Goal: Task Accomplishment & Management: Use online tool/utility

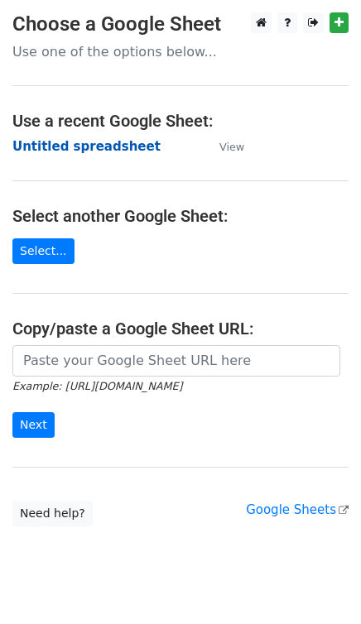
click at [125, 147] on strong "Untitled spreadsheet" at bounding box center [86, 146] width 148 height 15
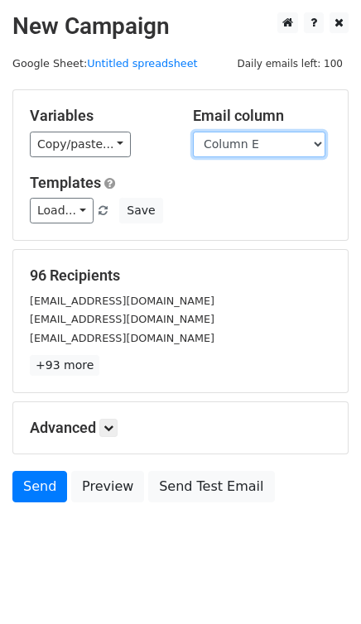
click at [306, 149] on select "Column A Column B Column C Column D Column E Column F Column G Column H Column I" at bounding box center [259, 145] width 132 height 26
select select "Column I"
click at [193, 132] on select "Column A Column B Column C Column D Column E Column F Column G Column H Column I" at bounding box center [259, 145] width 132 height 26
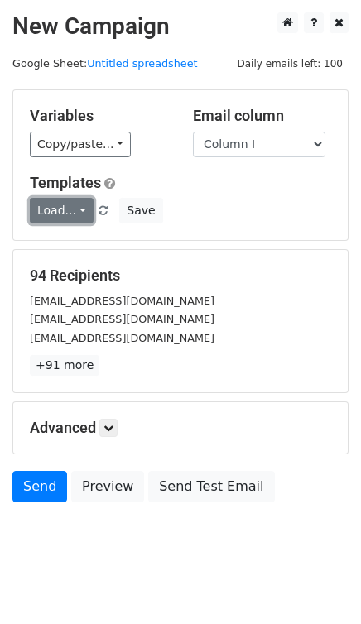
click at [70, 212] on link "Load..." at bounding box center [62, 211] width 64 height 26
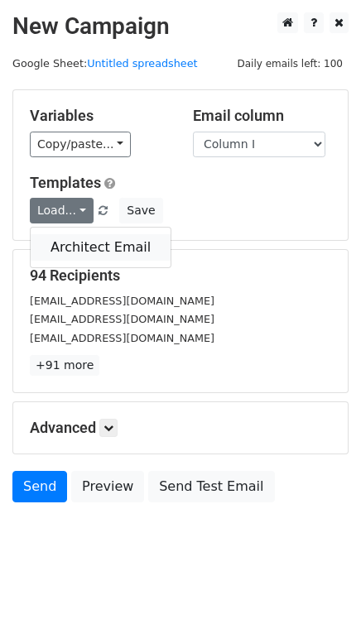
click at [88, 249] on link "Architect Email" at bounding box center [101, 247] width 140 height 26
